Goal: Task Accomplishment & Management: Manage account settings

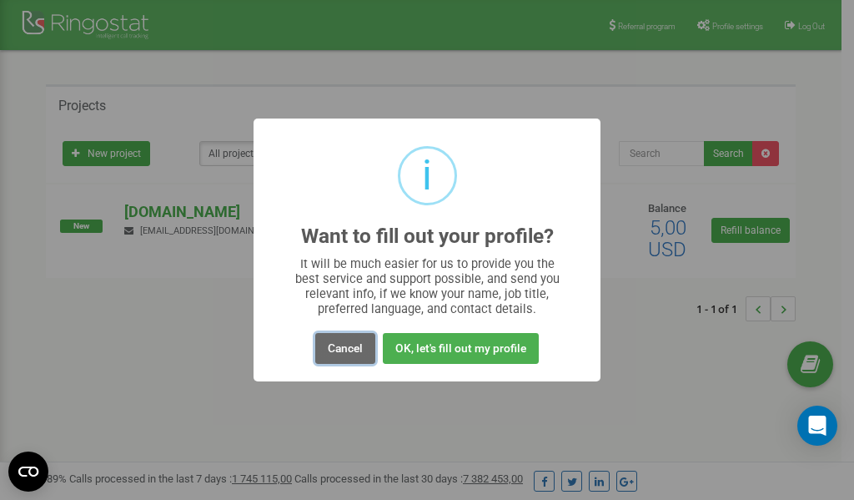
click at [342, 349] on button "Cancel" at bounding box center [345, 348] width 60 height 31
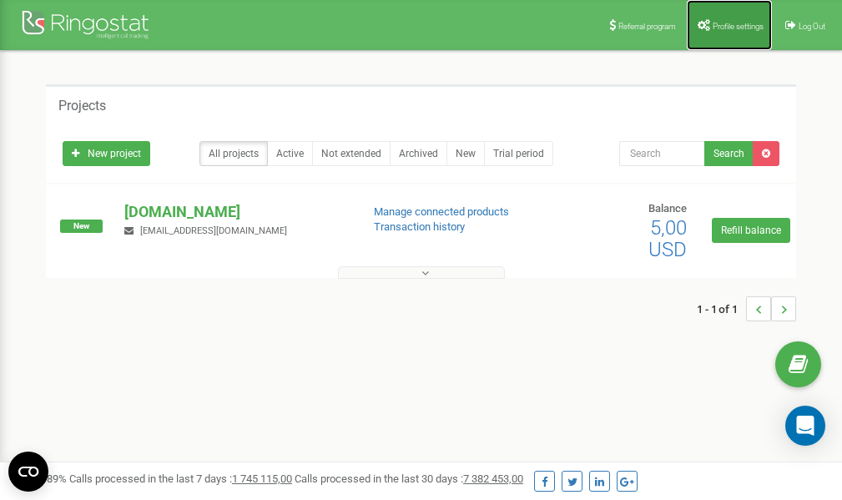
click at [729, 22] on span "Profile settings" at bounding box center [737, 26] width 51 height 9
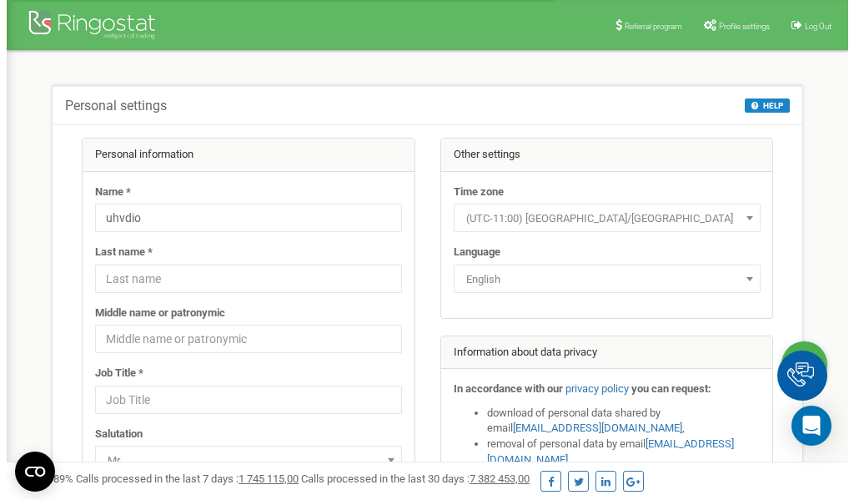
scroll to position [83, 0]
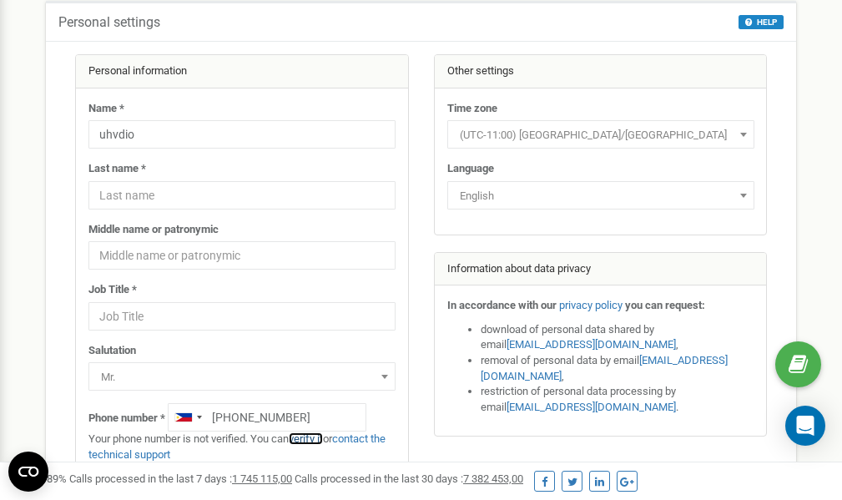
click at [313, 437] on link "verify it" at bounding box center [306, 438] width 34 height 13
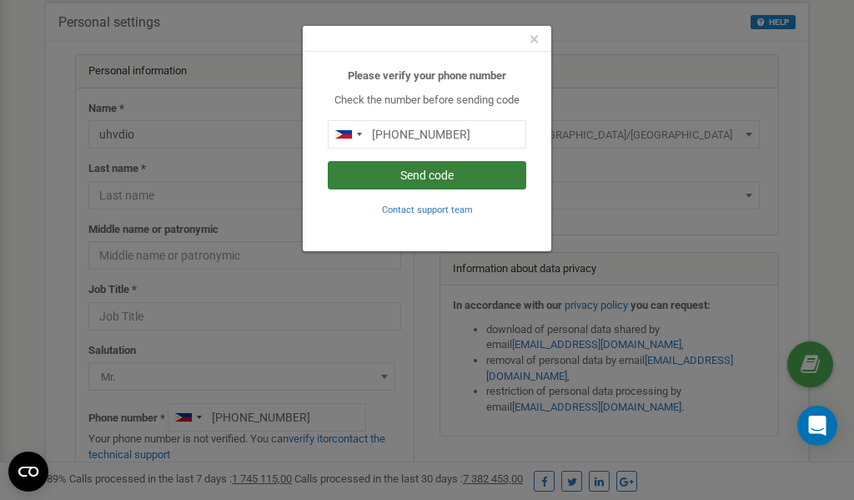
click at [420, 179] on button "Send code" at bounding box center [427, 175] width 199 height 28
